Goal: Navigation & Orientation: Find specific page/section

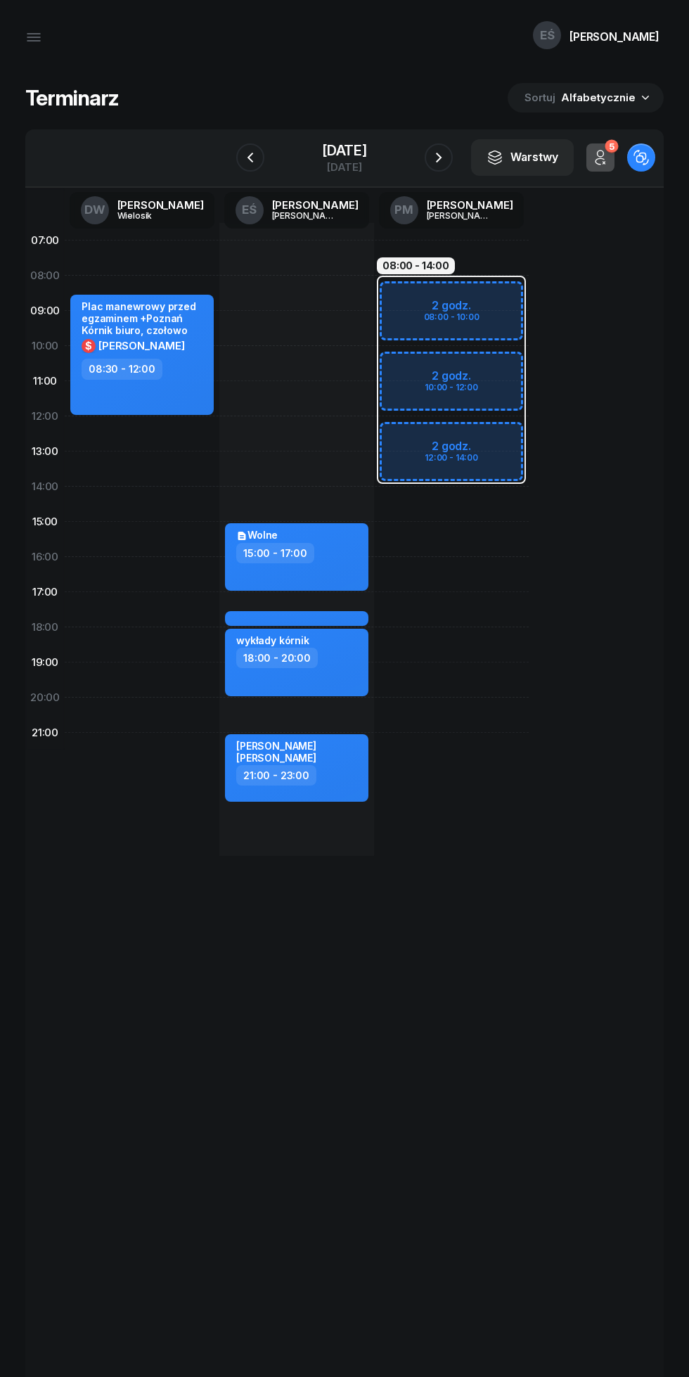
click at [442, 154] on icon "button" at bounding box center [439, 158] width 6 height 10
click at [447, 151] on icon "button" at bounding box center [438, 157] width 17 height 17
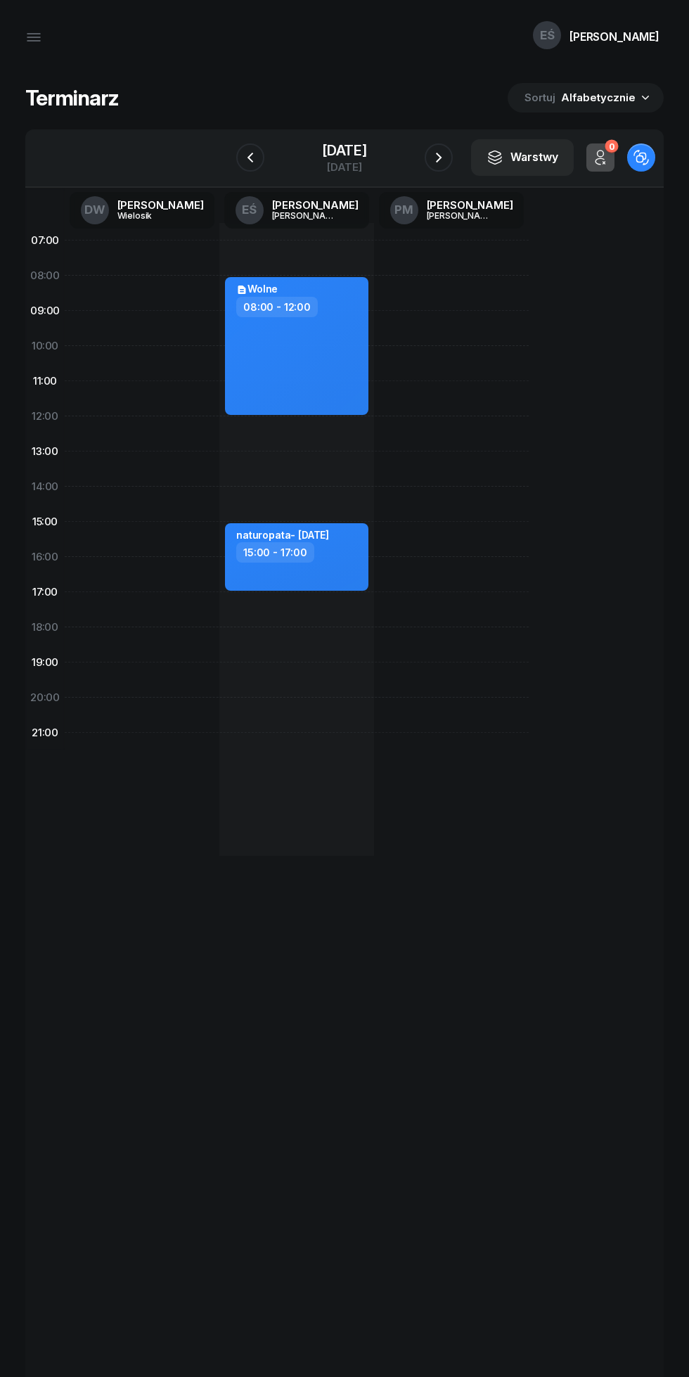
click at [447, 157] on icon "button" at bounding box center [438, 157] width 17 height 17
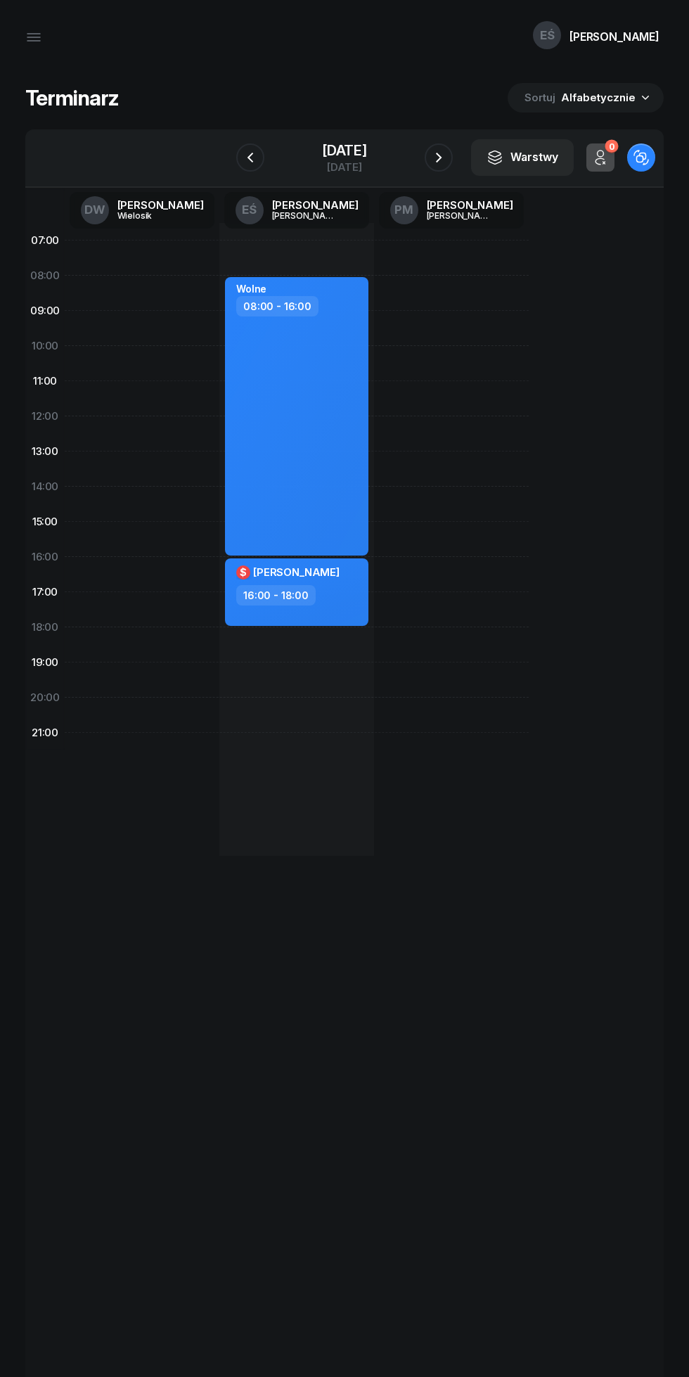
click at [446, 158] on icon "button" at bounding box center [438, 157] width 17 height 17
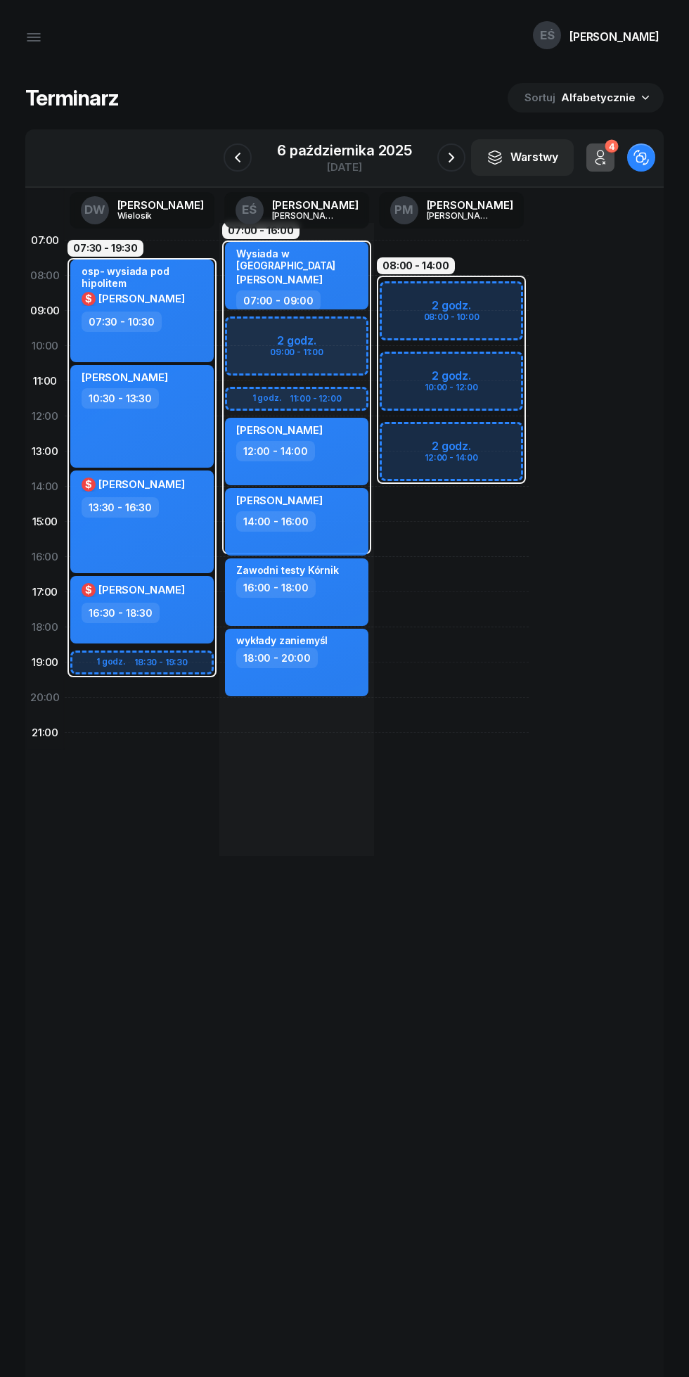
click at [449, 157] on icon "button" at bounding box center [451, 157] width 17 height 17
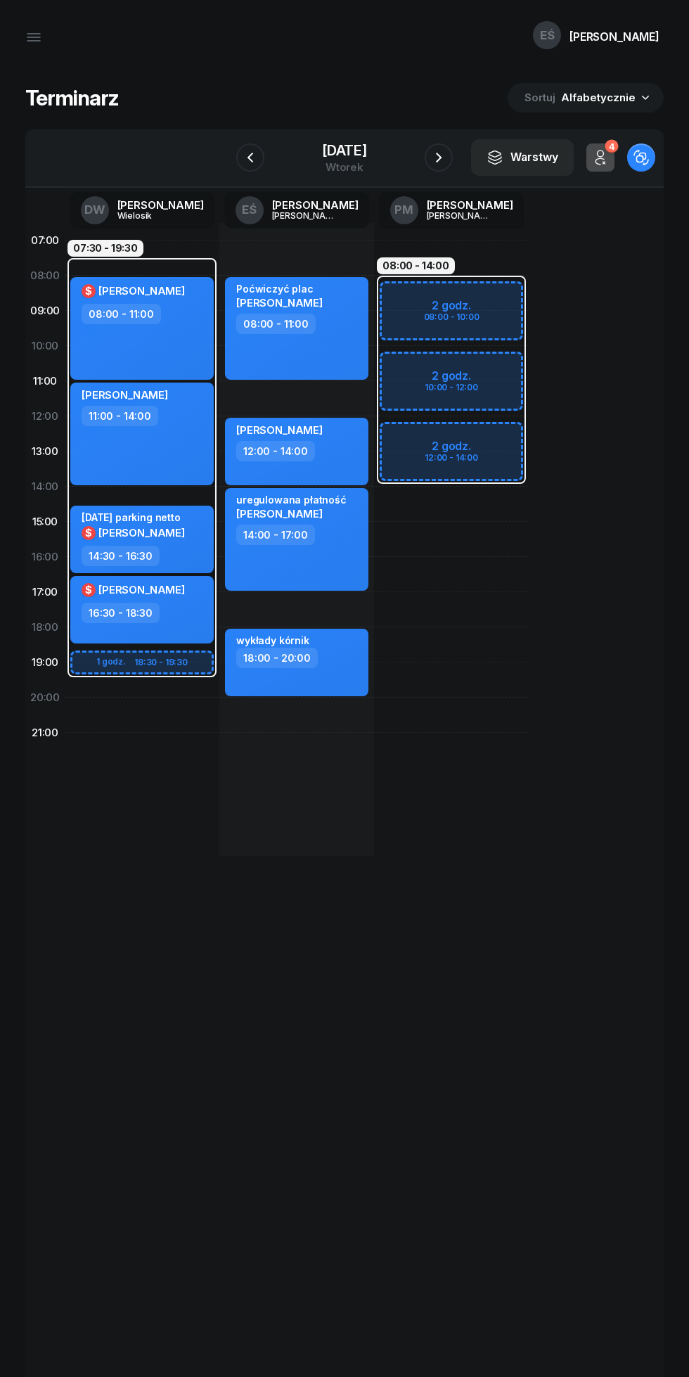
click at [242, 165] on icon "button" at bounding box center [250, 157] width 17 height 17
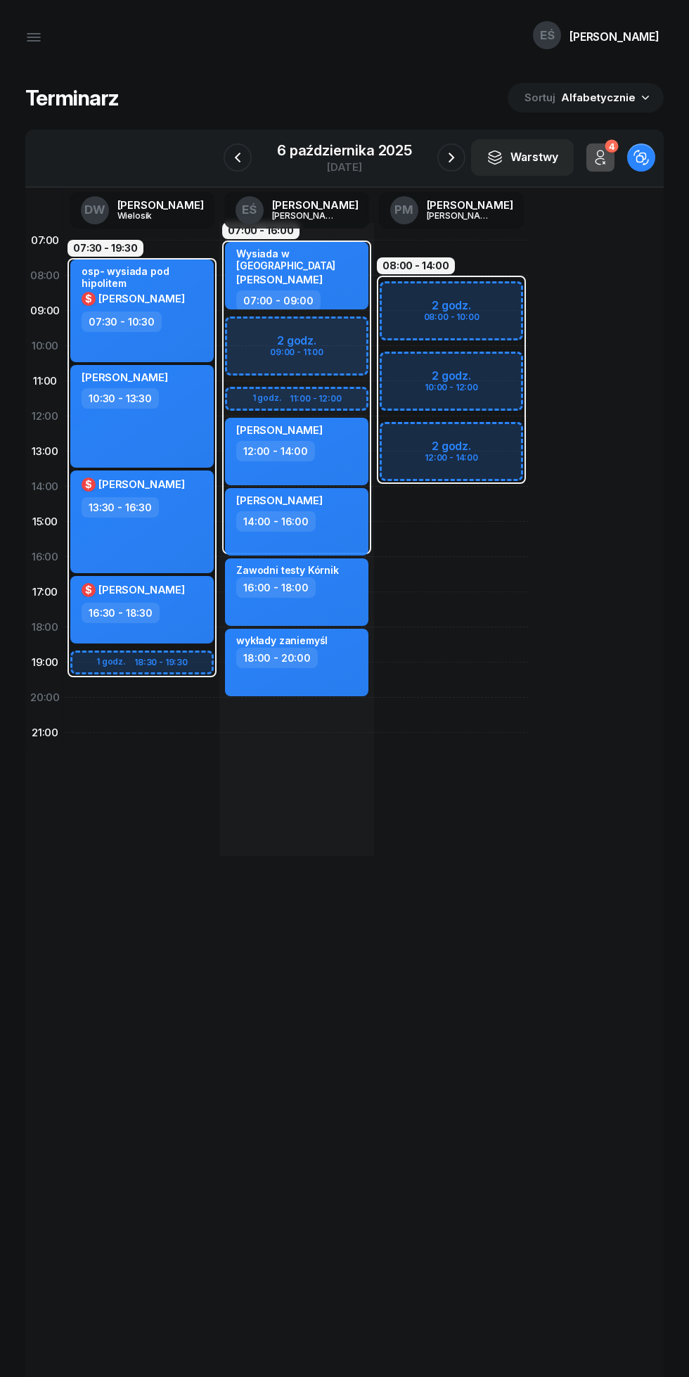
click at [454, 158] on icon "button" at bounding box center [451, 157] width 17 height 17
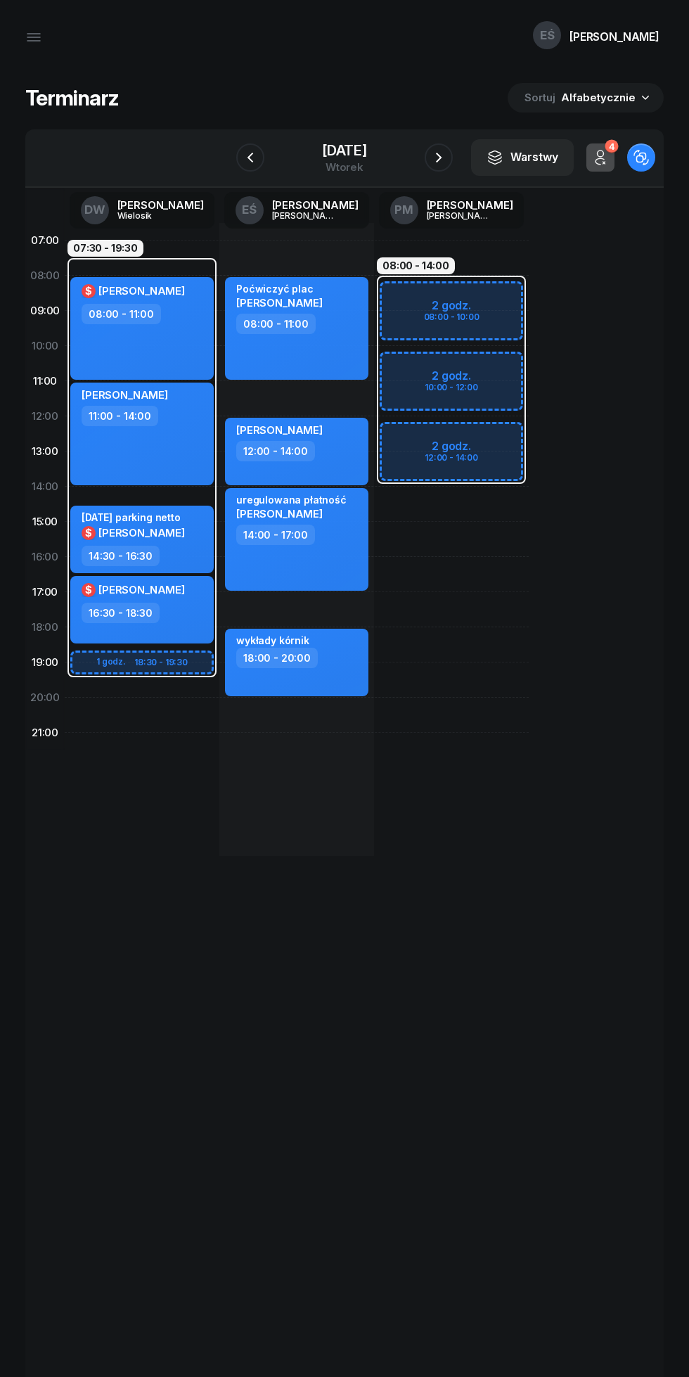
click at [242, 157] on icon "button" at bounding box center [250, 157] width 17 height 17
